Goal: Task Accomplishment & Management: Complete application form

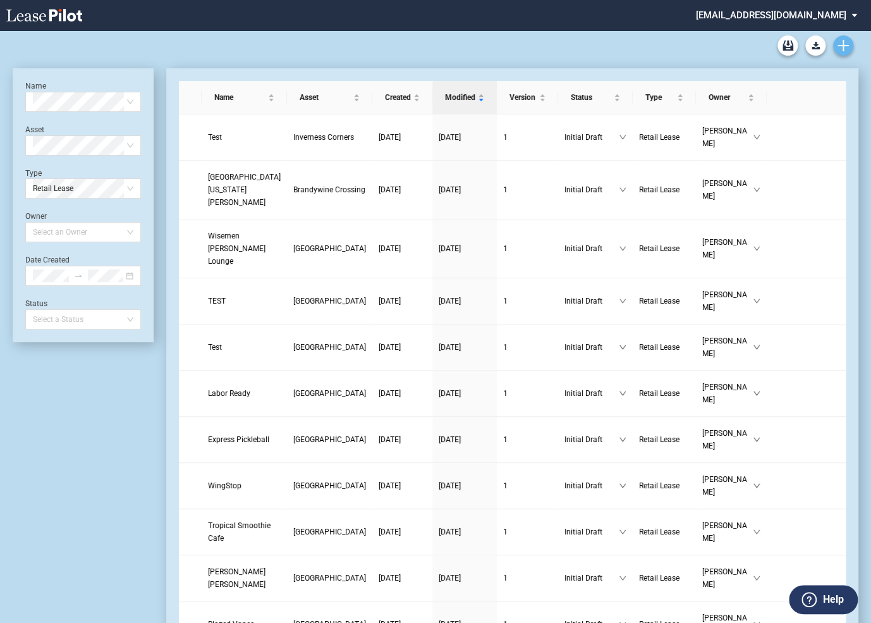
click at [840, 46] on icon "Create new document" at bounding box center [843, 45] width 11 height 11
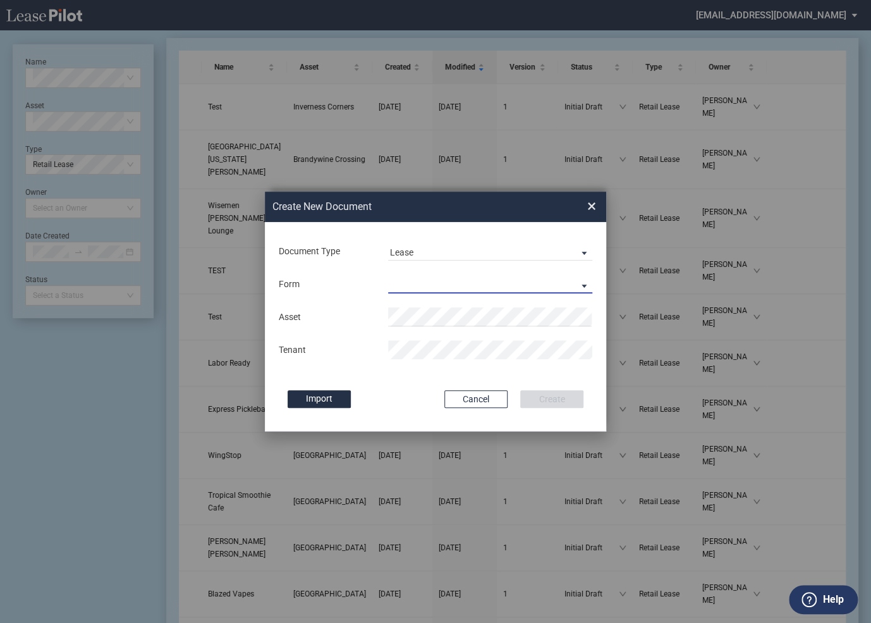
click at [438, 285] on md-select "Retail Lease Monetary Default Notice" at bounding box center [490, 283] width 204 height 19
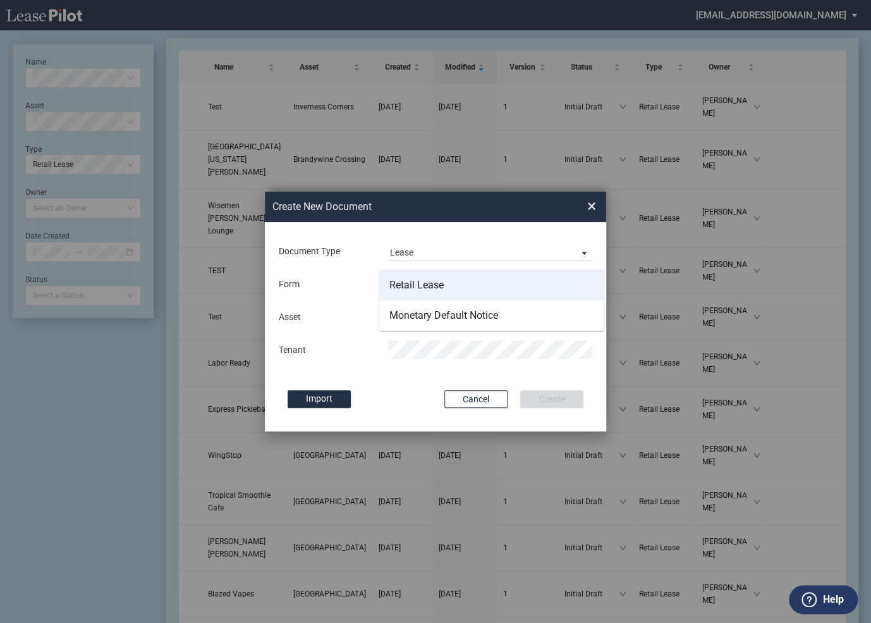
click at [431, 285] on div "Retail Lease" at bounding box center [417, 285] width 54 height 14
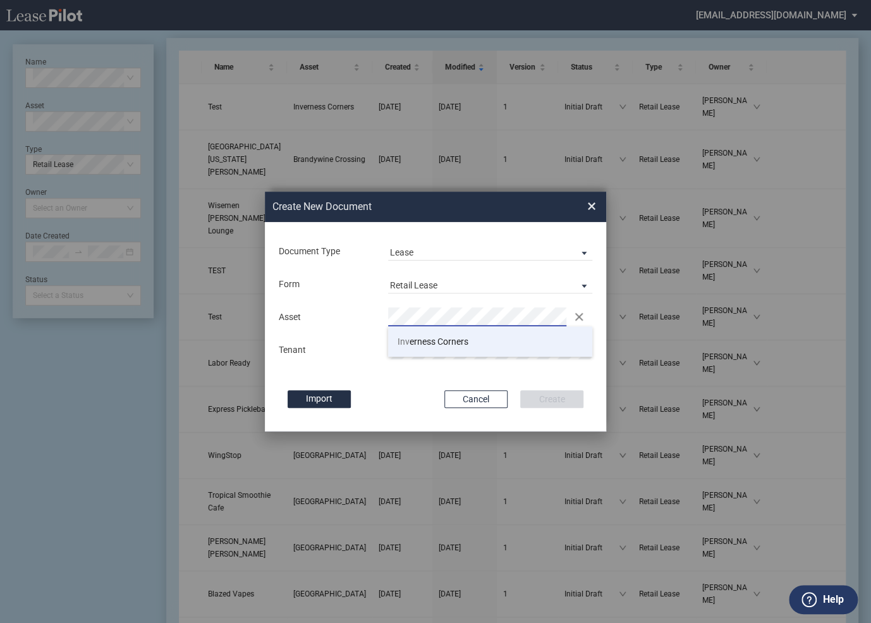
click at [427, 343] on span "Inv erness Corners" at bounding box center [433, 341] width 71 height 10
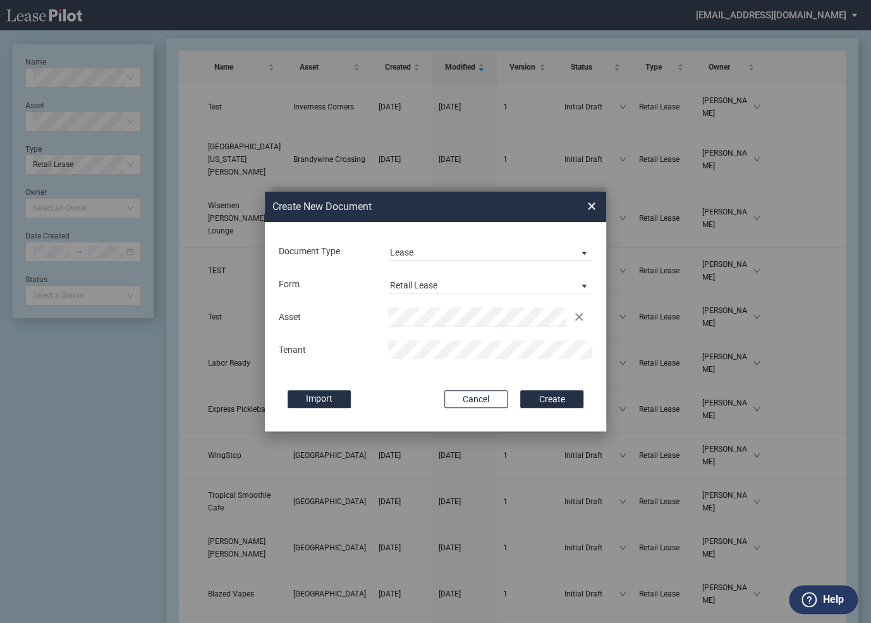
click at [520, 390] on button "Create" at bounding box center [551, 399] width 63 height 18
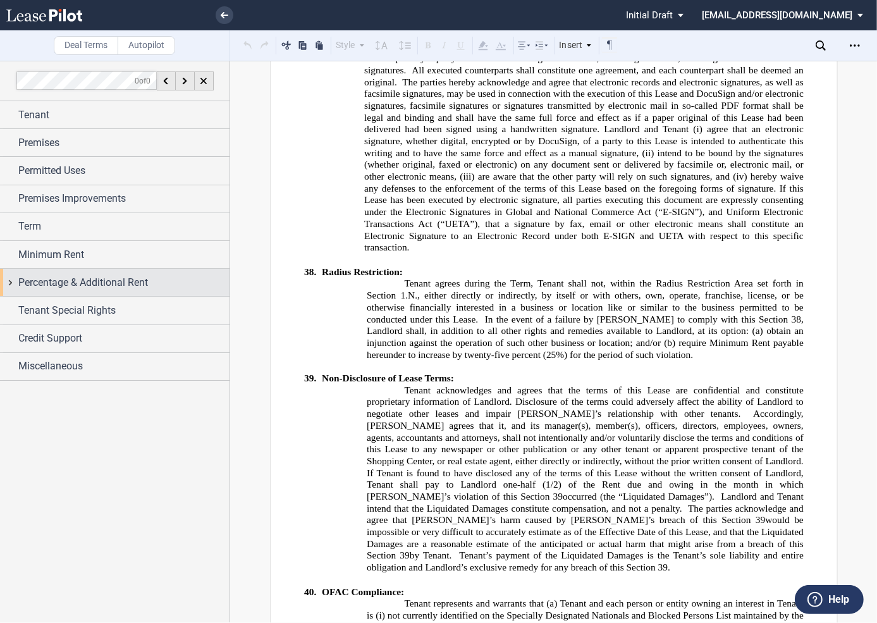
scroll to position [10922, 0]
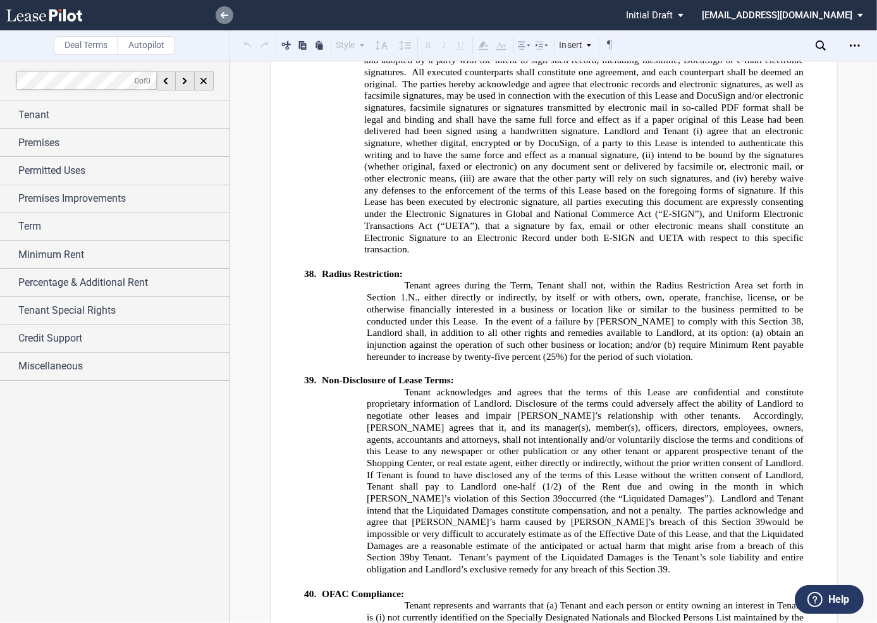
click at [225, 18] on icon at bounding box center [225, 15] width 8 height 6
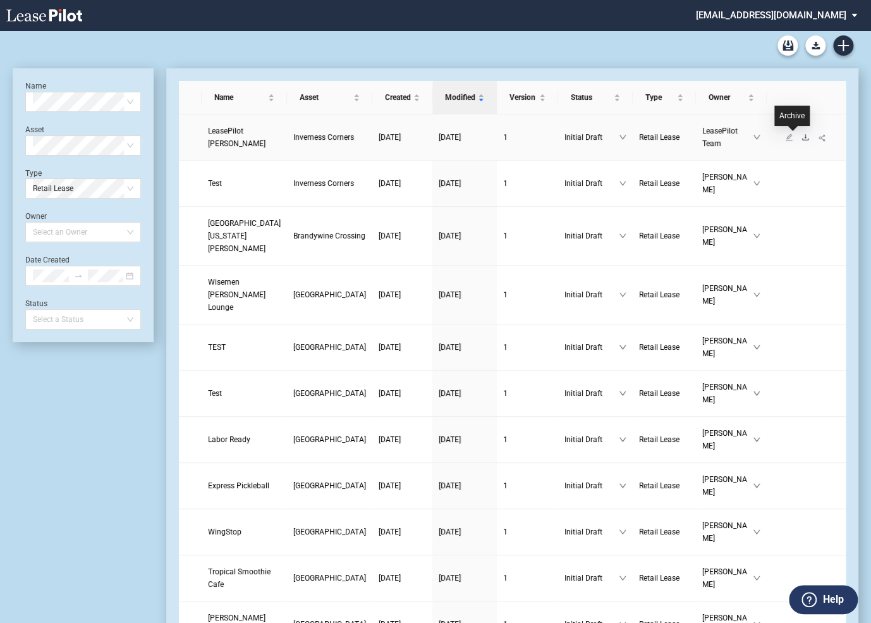
click at [802, 139] on icon "download" at bounding box center [806, 137] width 8 height 8
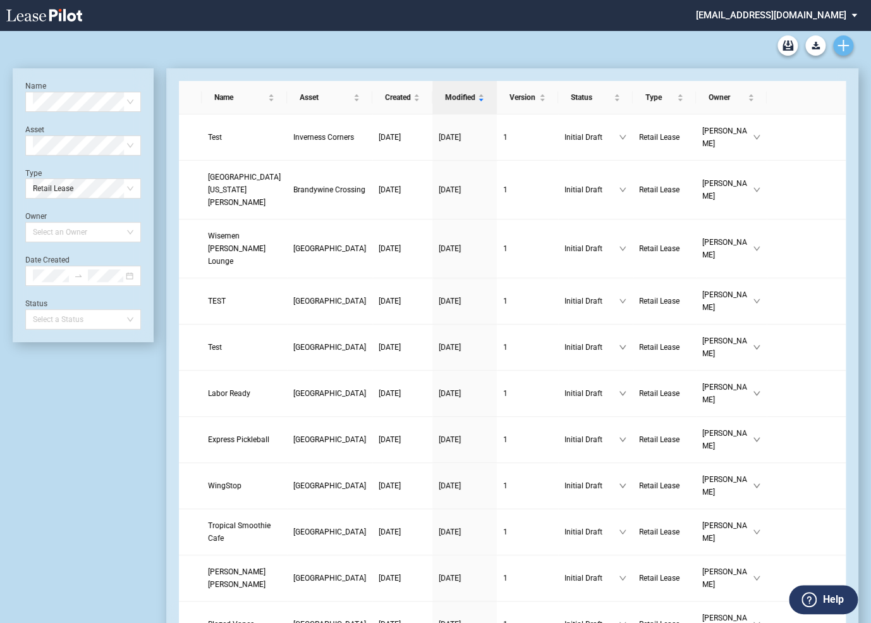
click at [842, 45] on use "Create new document" at bounding box center [843, 45] width 11 height 11
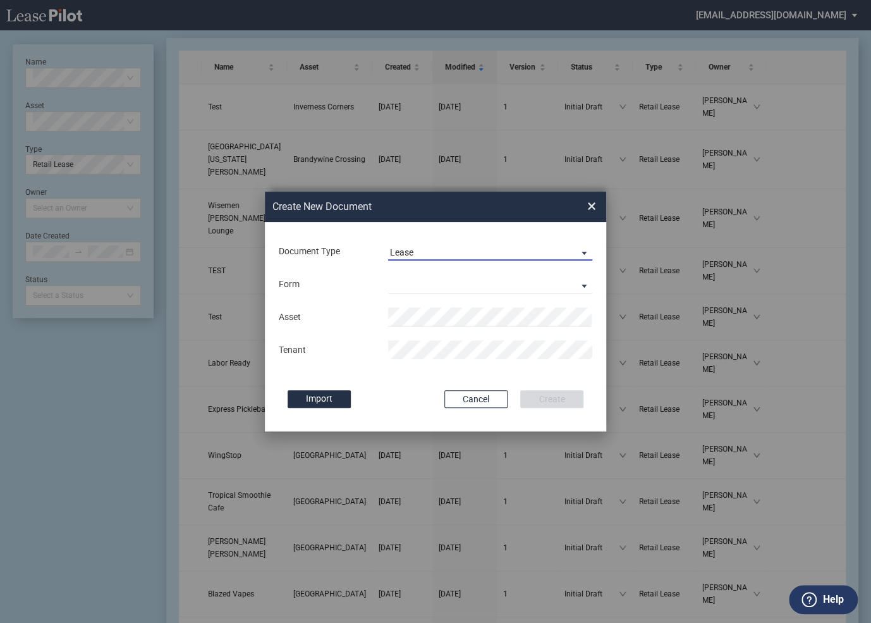
click at [452, 255] on span "Lease" at bounding box center [481, 253] width 182 height 13
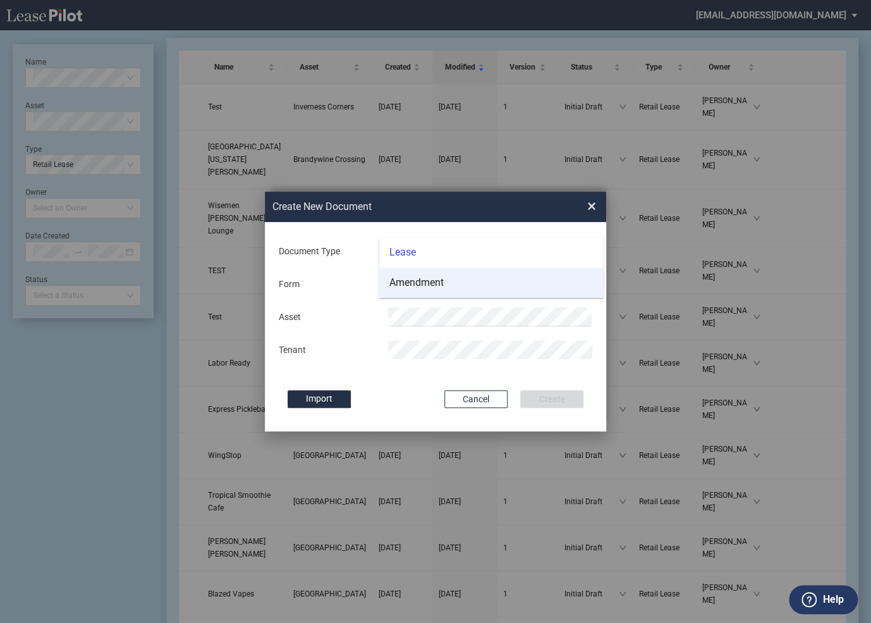
click at [434, 282] on div "Amendment" at bounding box center [417, 283] width 54 height 14
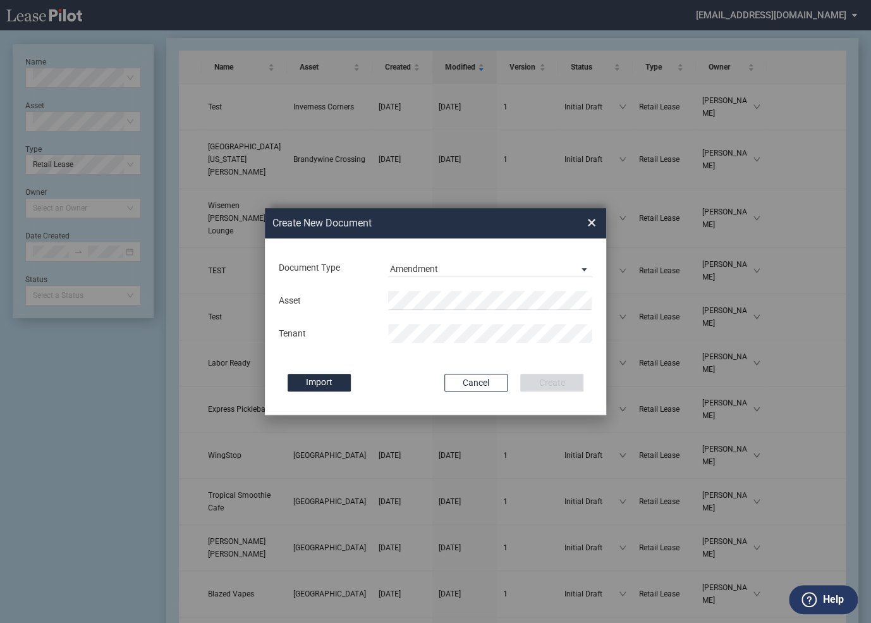
click at [422, 288] on div "Asset Tenant" at bounding box center [436, 317] width 316 height 66
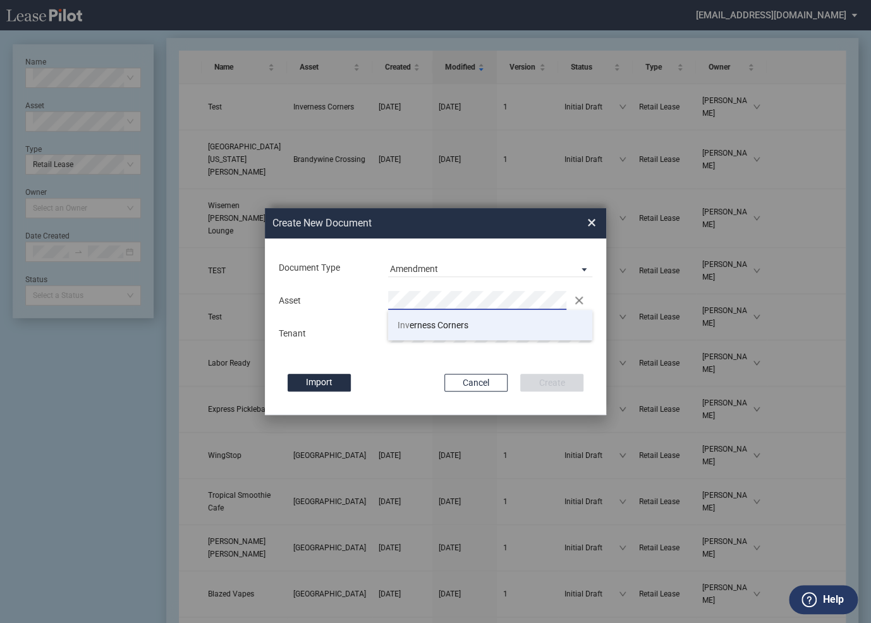
click at [419, 326] on span "Inv erness Corners" at bounding box center [433, 325] width 71 height 10
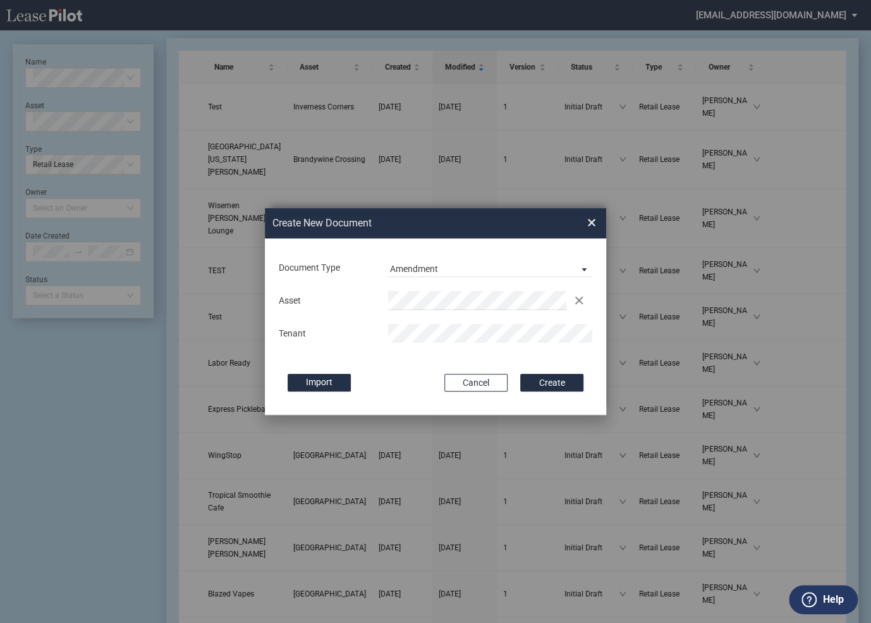
click at [520, 374] on button "Create" at bounding box center [551, 383] width 63 height 18
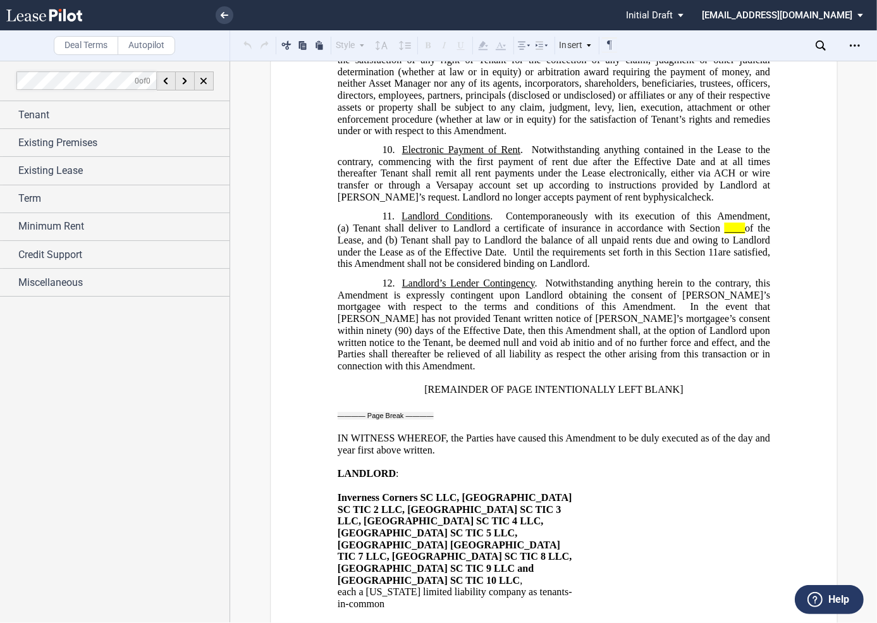
scroll to position [1430, 0]
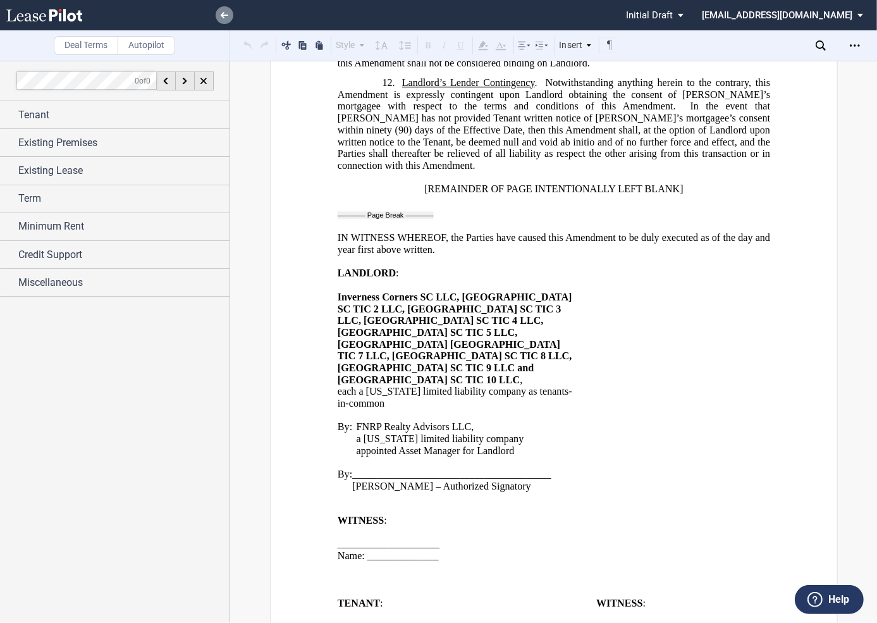
click at [230, 15] on link at bounding box center [225, 15] width 18 height 18
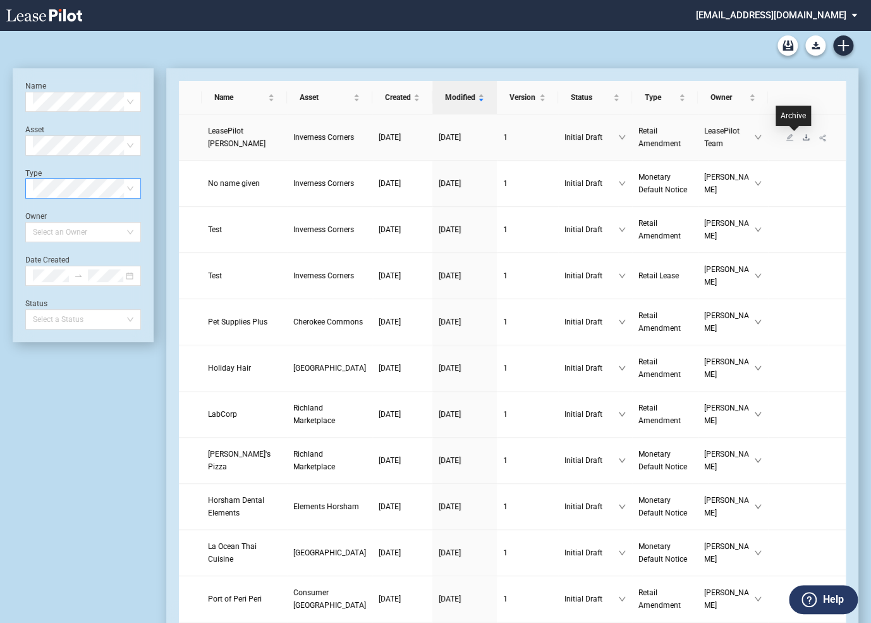
click at [803, 137] on icon "download" at bounding box center [807, 137] width 8 height 8
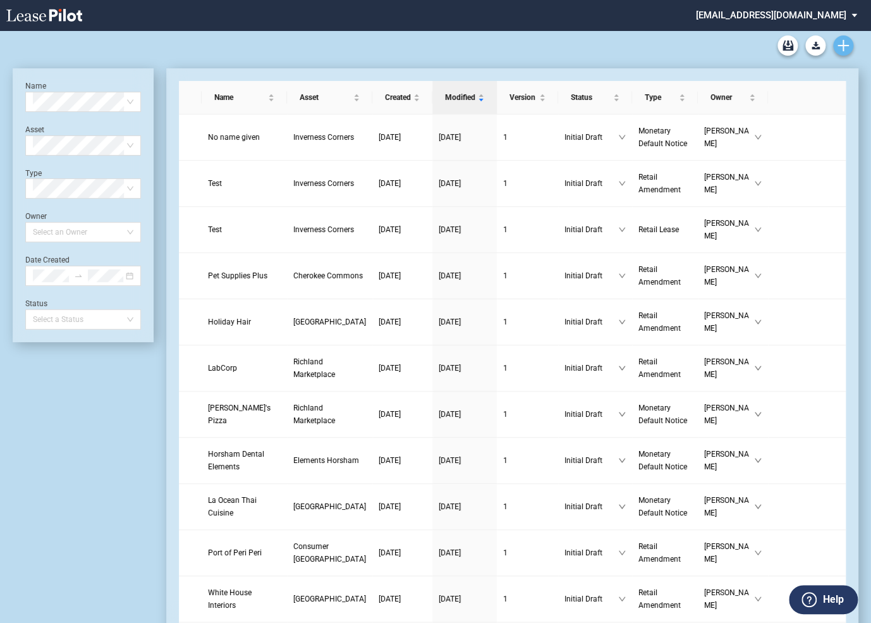
click at [844, 43] on icon "Create new document" at bounding box center [843, 45] width 11 height 11
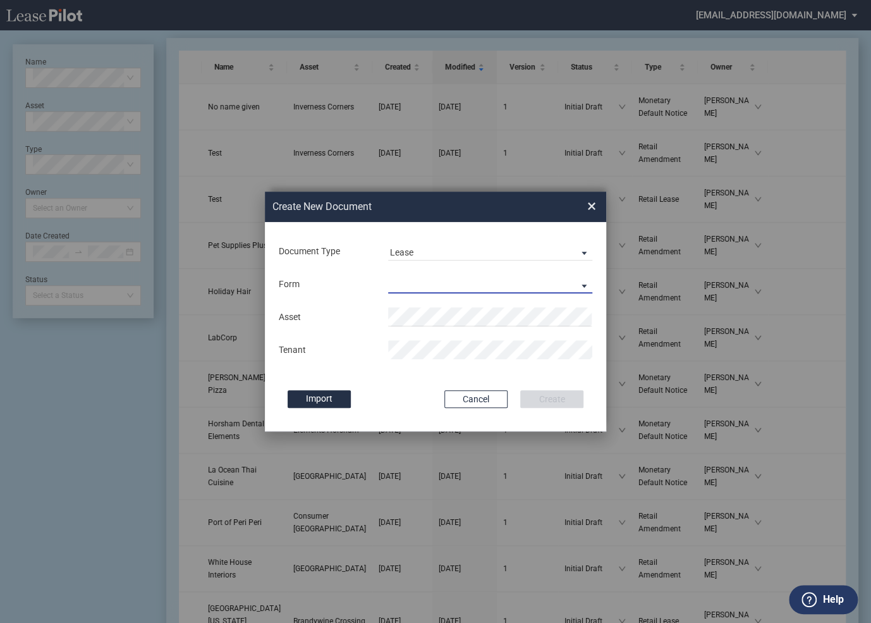
click at [413, 290] on md-select "Retail Lease Monetary Default Notice" at bounding box center [490, 283] width 204 height 19
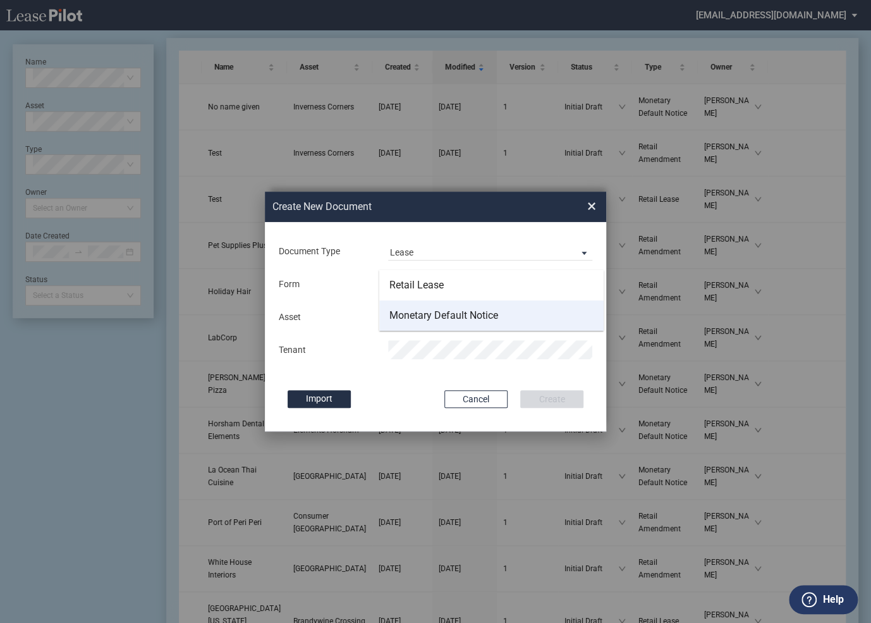
click at [410, 310] on div "Monetary Default Notice" at bounding box center [444, 316] width 109 height 14
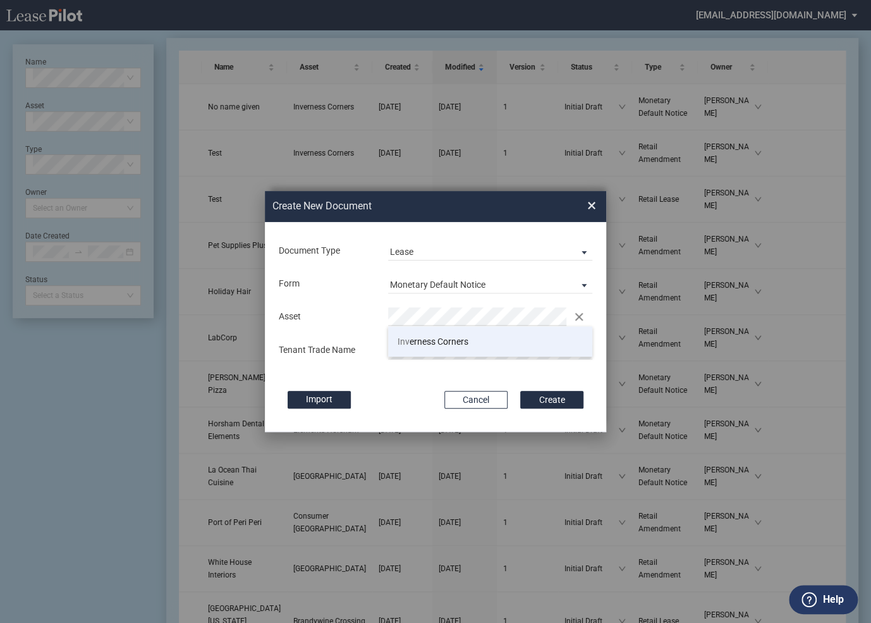
click at [414, 337] on span "Inv erness Corners" at bounding box center [433, 341] width 71 height 10
click at [520, 391] on button "Create" at bounding box center [551, 400] width 63 height 18
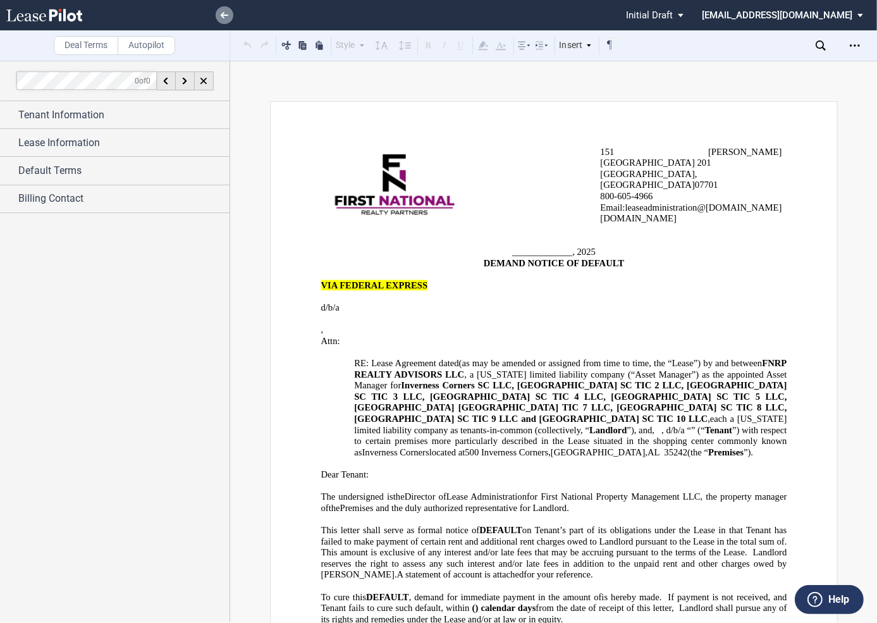
click at [224, 15] on use at bounding box center [225, 15] width 8 height 6
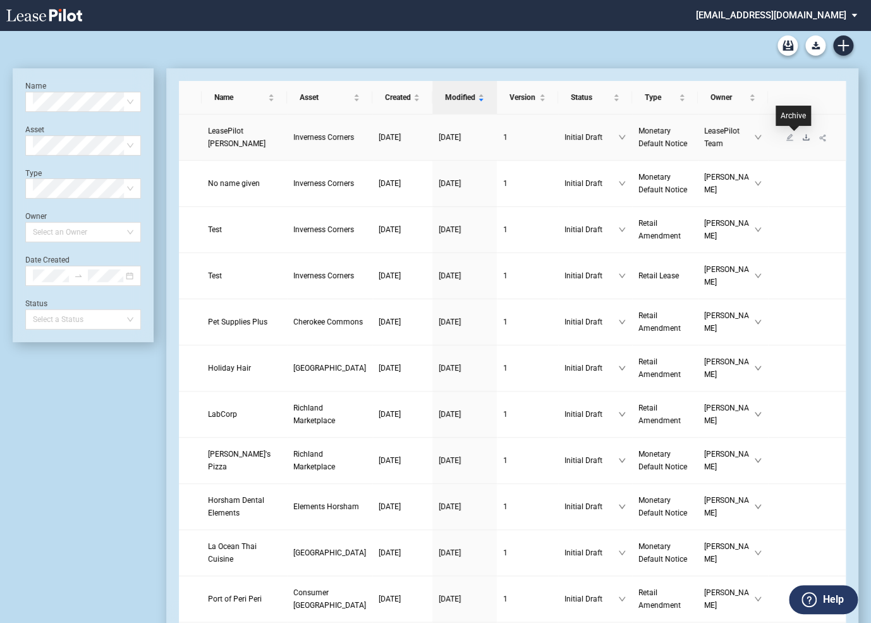
click at [803, 137] on icon "download" at bounding box center [806, 137] width 6 height 6
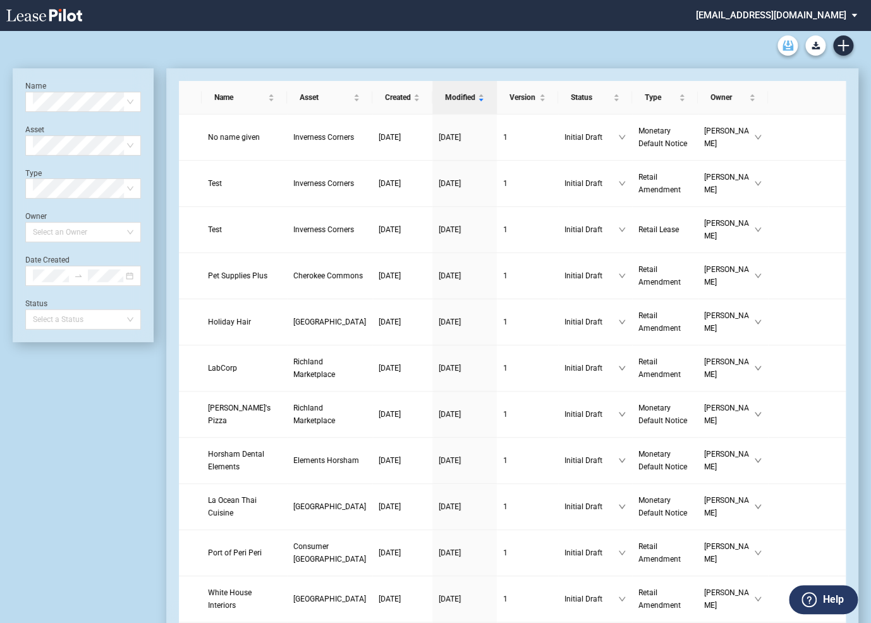
click at [784, 44] on use "Archive" at bounding box center [788, 45] width 11 height 10
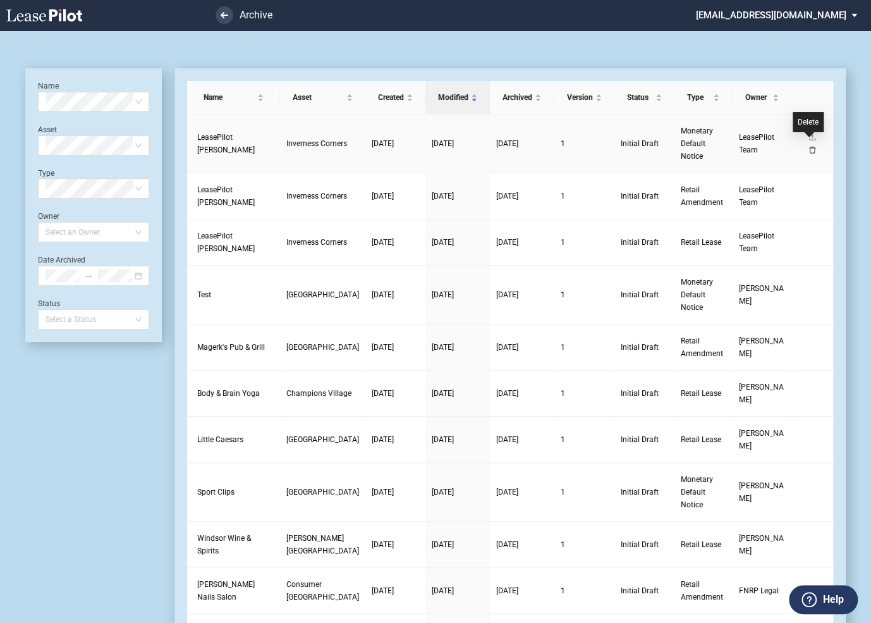
click at [810, 146] on icon "delete" at bounding box center [813, 150] width 8 height 8
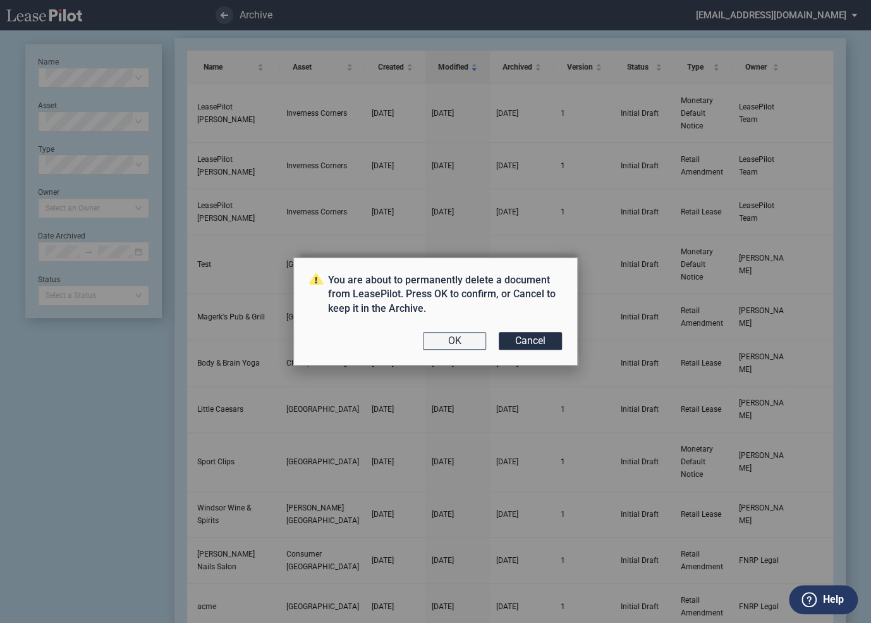
click at [458, 338] on button "OK" at bounding box center [454, 341] width 63 height 18
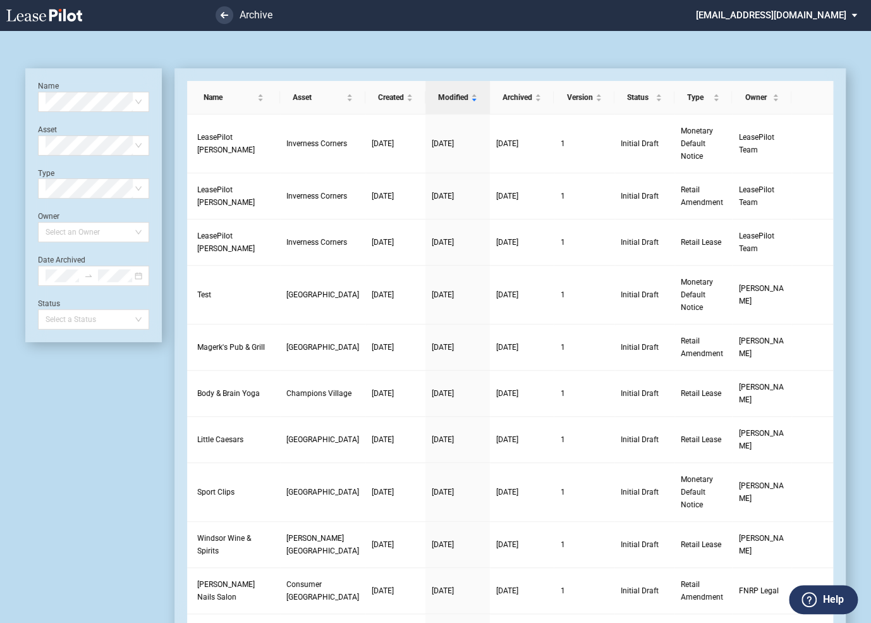
scroll to position [30, 0]
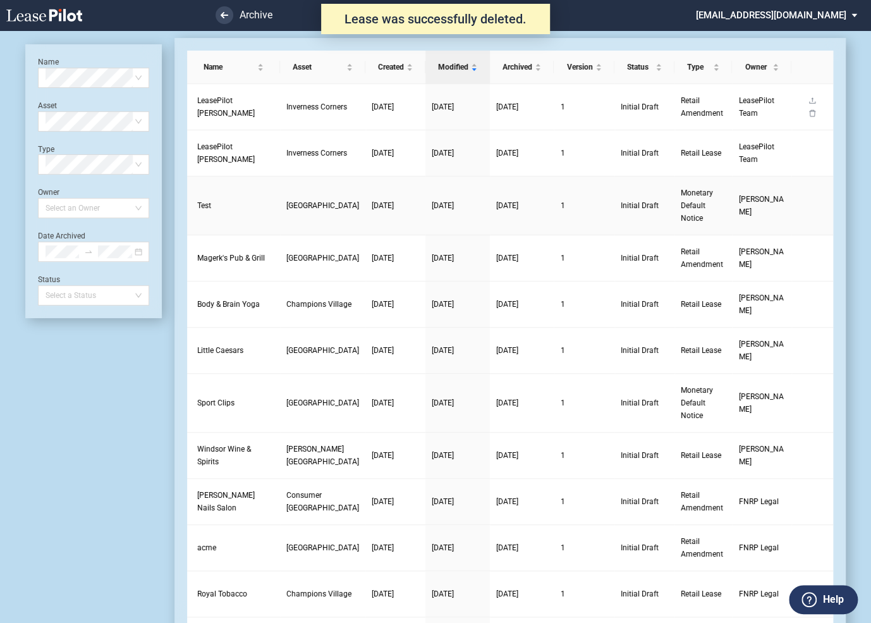
scroll to position [30, 0]
click at [809, 109] on icon "delete" at bounding box center [813, 113] width 8 height 8
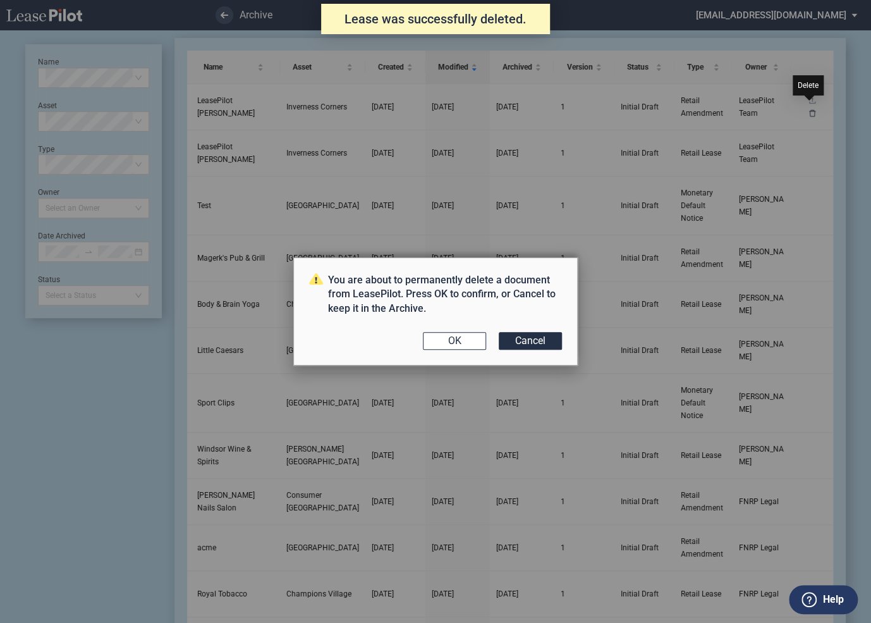
scroll to position [0, 0]
click at [460, 343] on button "OK" at bounding box center [454, 341] width 63 height 18
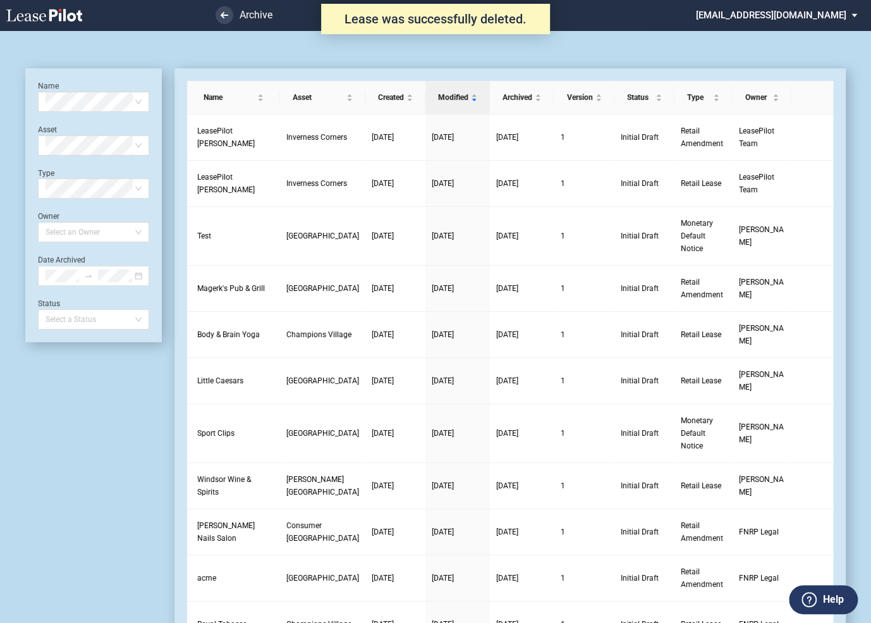
scroll to position [30, 0]
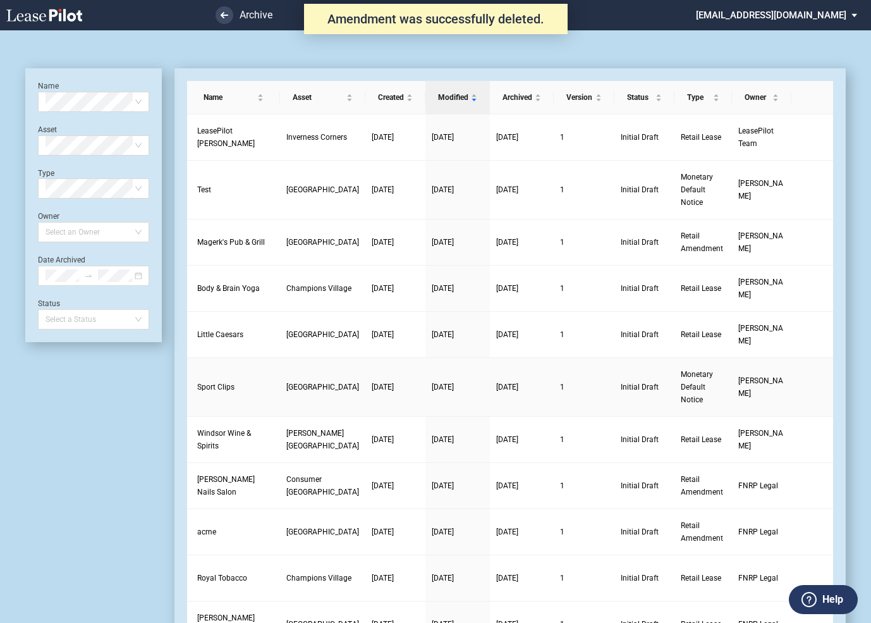
scroll to position [30, 0]
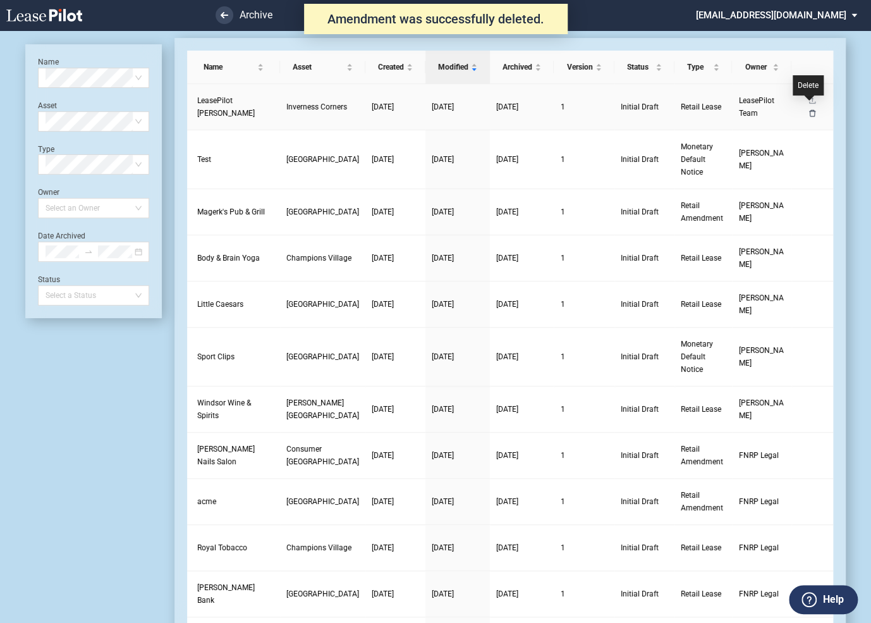
click at [812, 109] on icon "delete" at bounding box center [813, 113] width 8 height 8
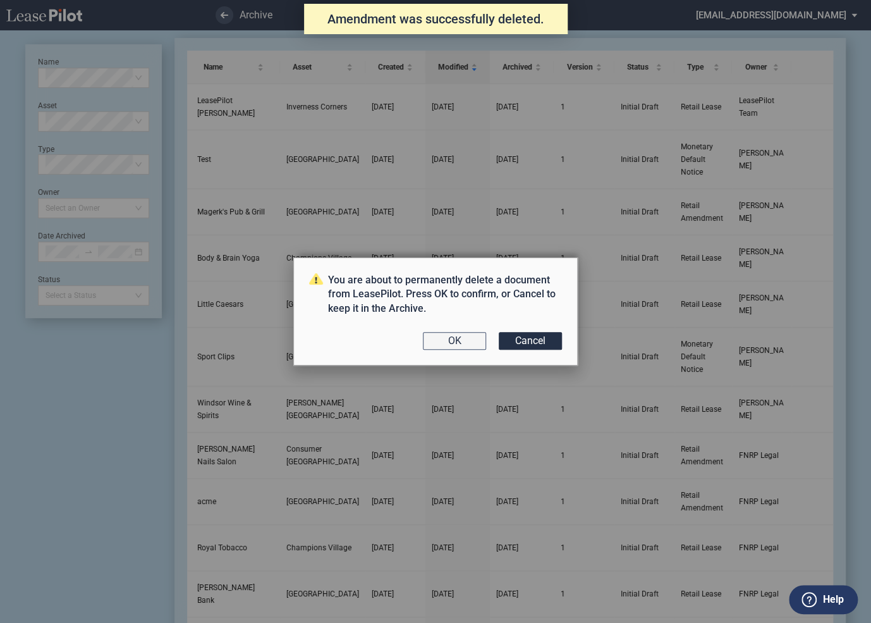
click at [464, 342] on button "OK" at bounding box center [454, 341] width 63 height 18
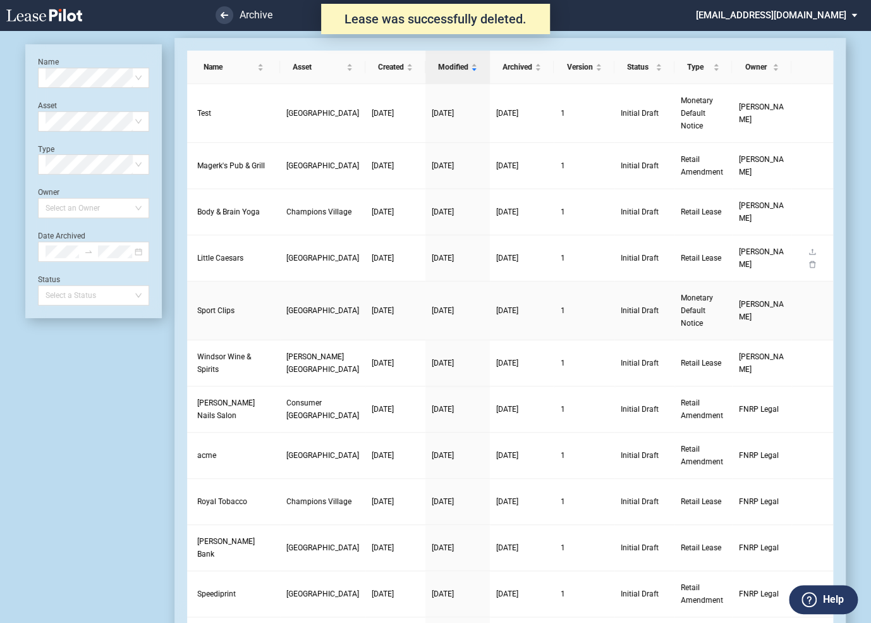
scroll to position [30, 0]
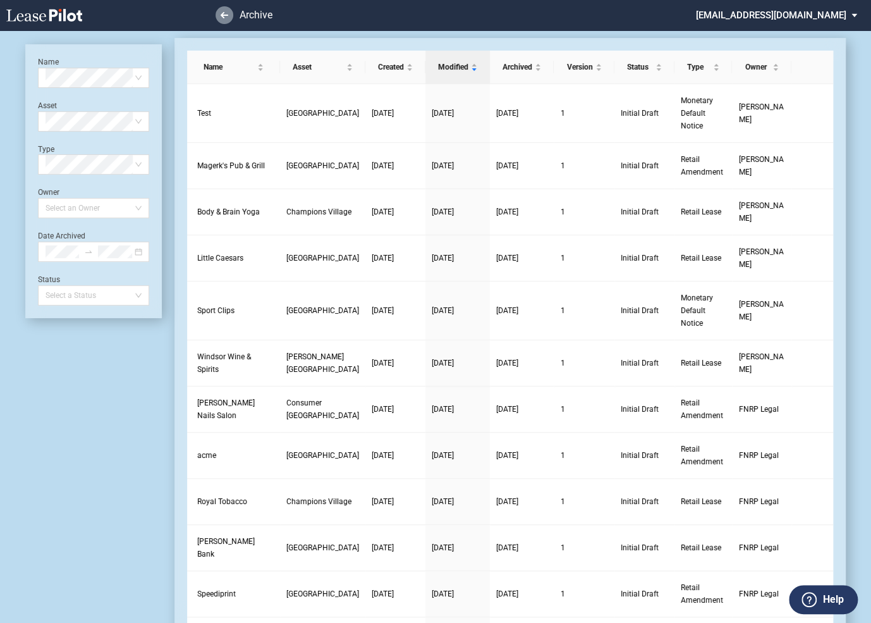
click at [221, 21] on link at bounding box center [225, 15] width 18 height 18
